Goal: Information Seeking & Learning: Learn about a topic

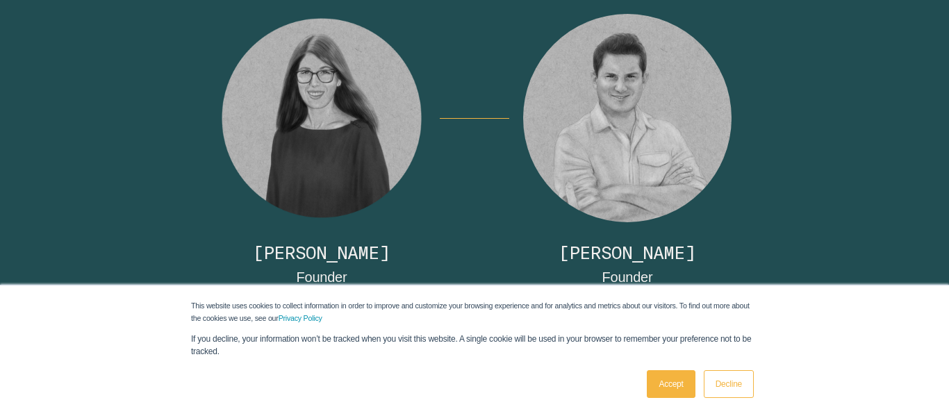
click at [672, 385] on link "Accept" at bounding box center [671, 384] width 48 height 28
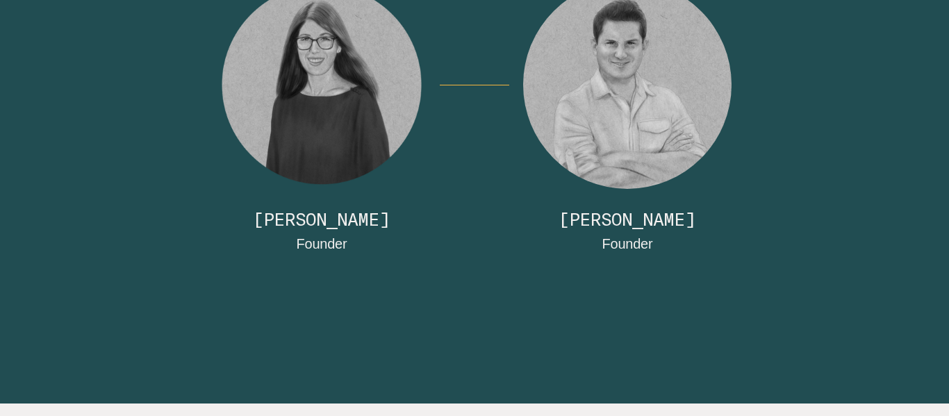
scroll to position [200, 0]
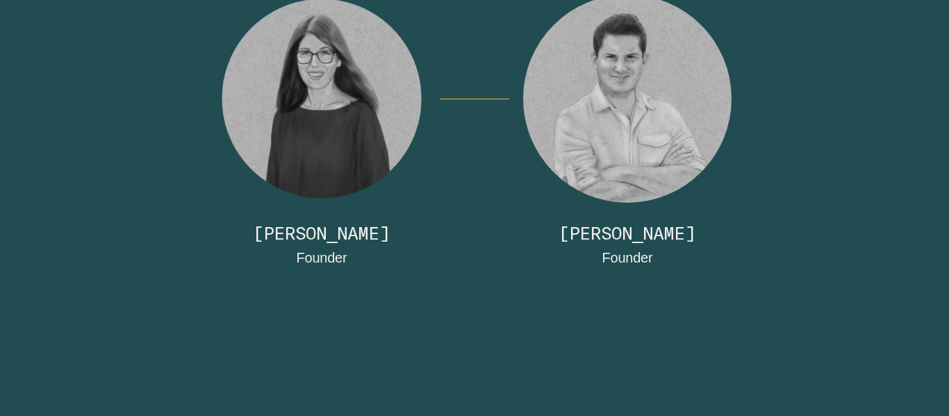
click at [347, 253] on link "Details" at bounding box center [347, 259] width 0 height 12
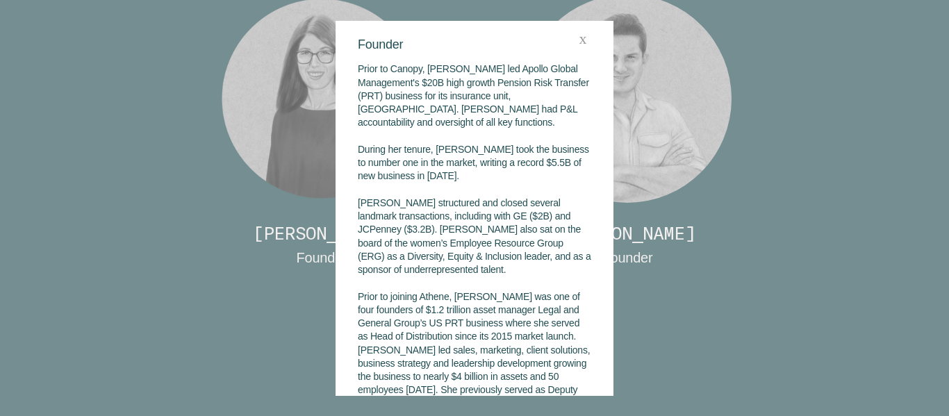
scroll to position [0, 0]
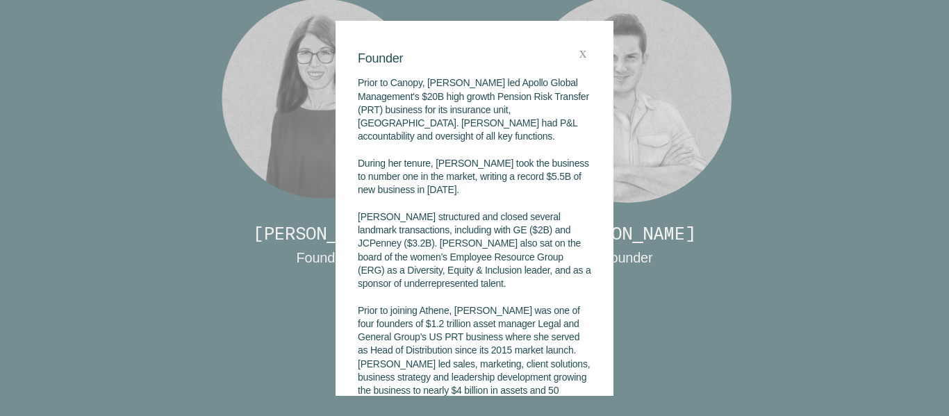
drag, startPoint x: 715, startPoint y: 135, endPoint x: 624, endPoint y: 99, distance: 97.9
click at [711, 137] on div at bounding box center [474, 208] width 949 height 416
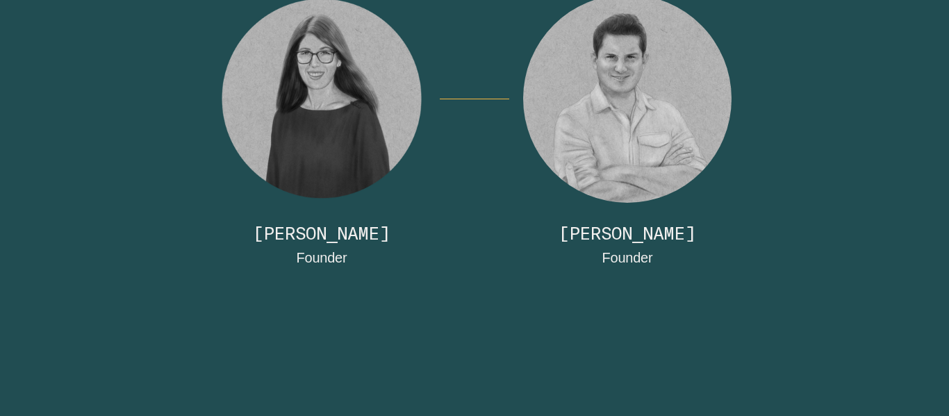
click at [652, 253] on link "Details" at bounding box center [652, 259] width 0 height 12
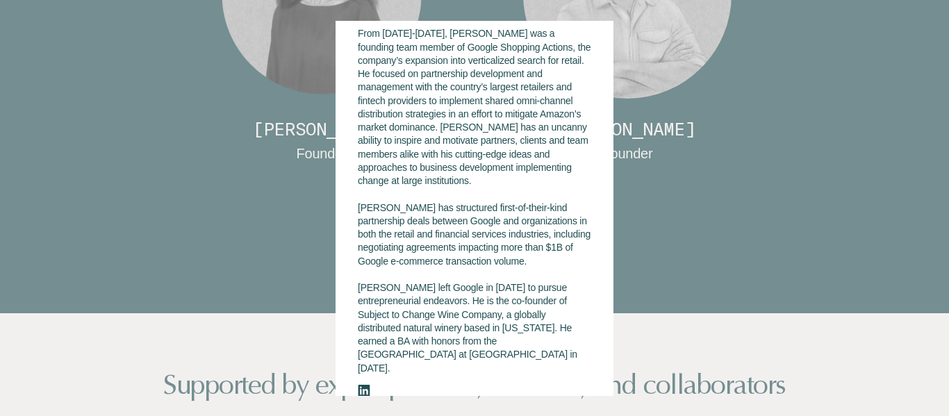
scroll to position [436, 0]
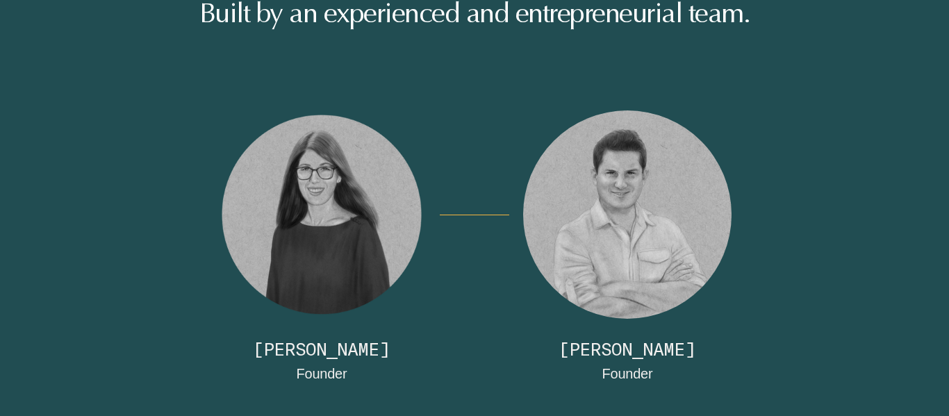
scroll to position [96, 0]
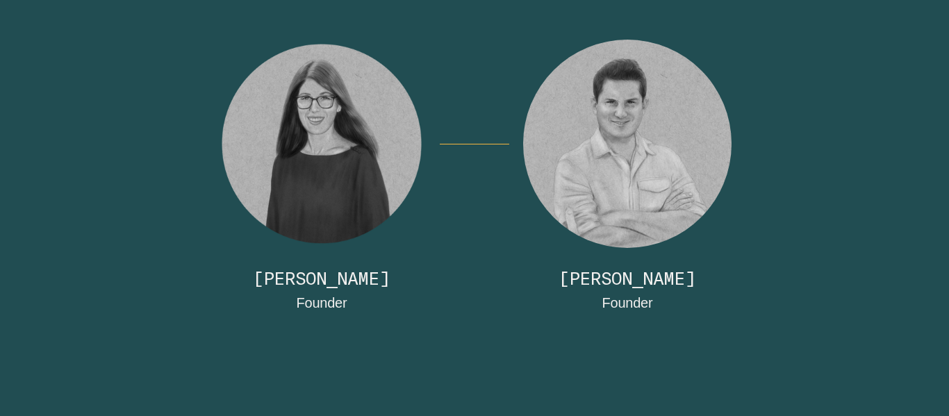
scroll to position [163, 0]
